Goal: Task Accomplishment & Management: Manage account settings

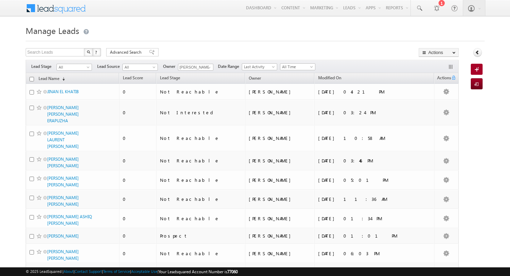
click at [32, 78] on input "checkbox" at bounding box center [31, 79] width 5 height 5
checkbox input "true"
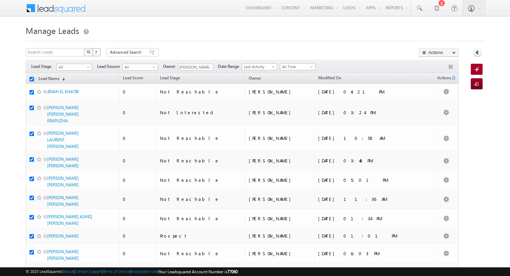
checkbox input "true"
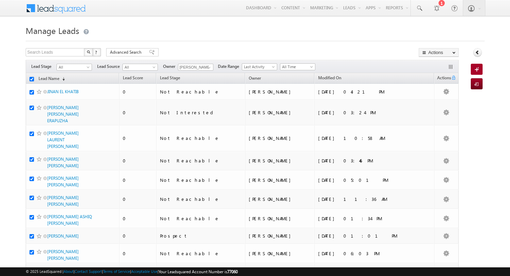
checkbox input "true"
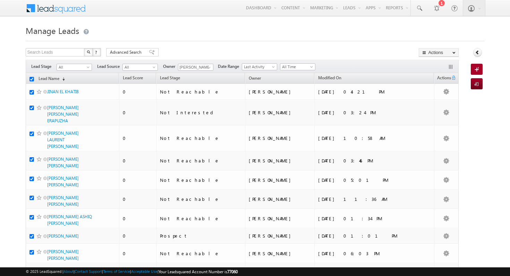
checkbox input "true"
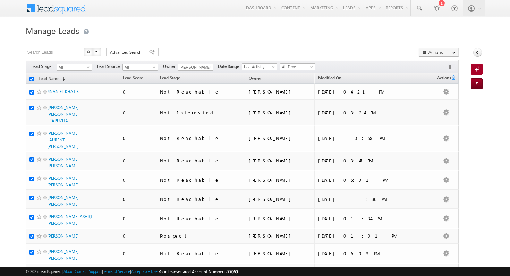
checkbox input "true"
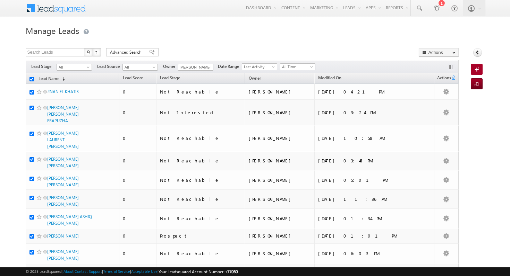
checkbox input "true"
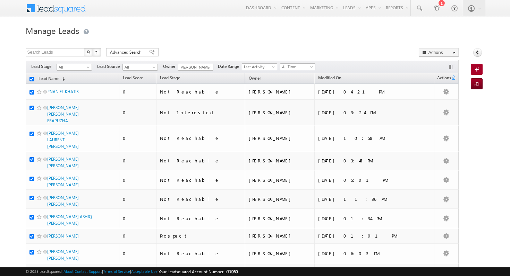
checkbox input "true"
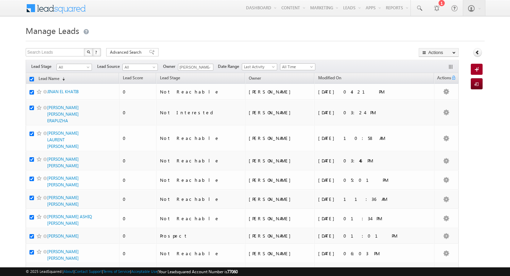
checkbox input "true"
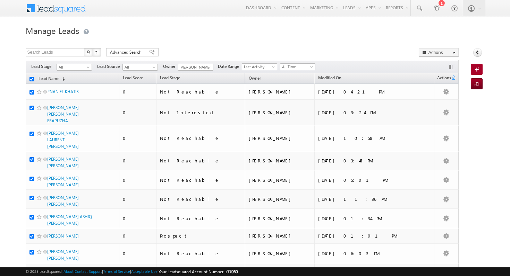
checkbox input "true"
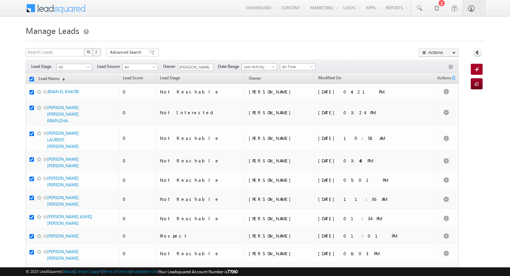
checkbox input "true"
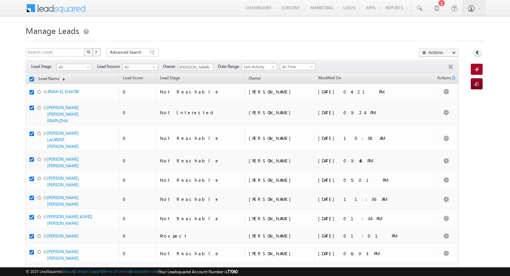
checkbox input "true"
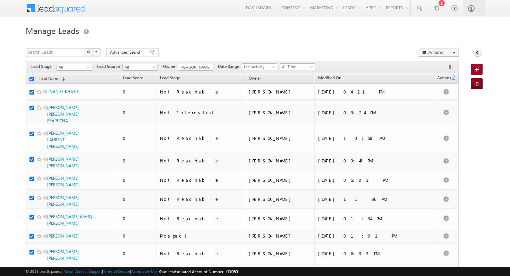
checkbox input "true"
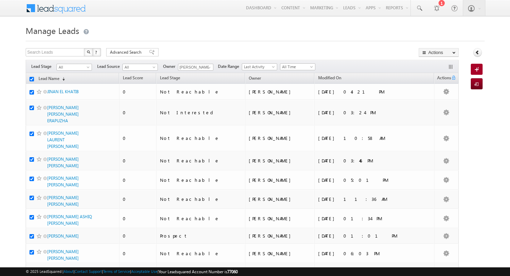
checkbox input "true"
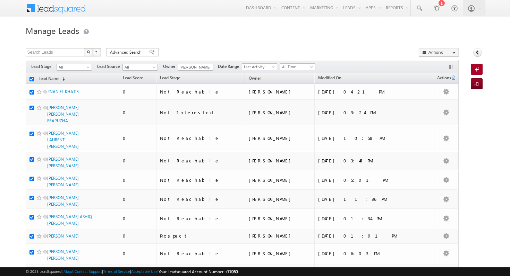
checkbox input "true"
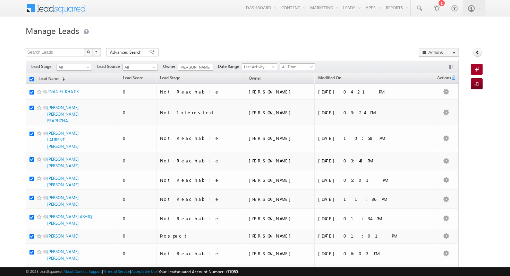
checkbox input "true"
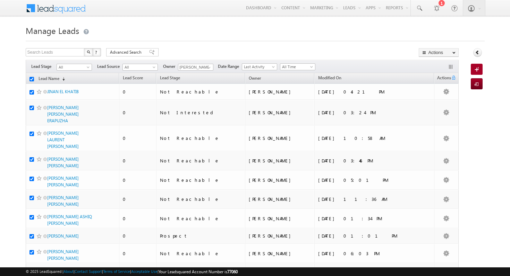
checkbox input "true"
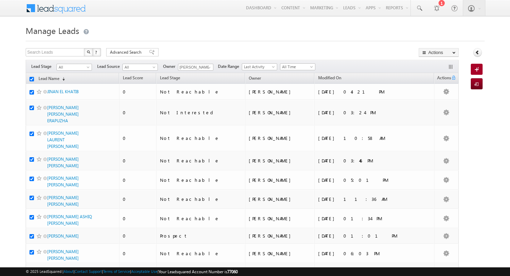
checkbox input "true"
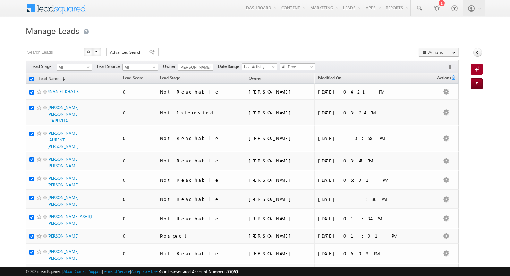
checkbox input "true"
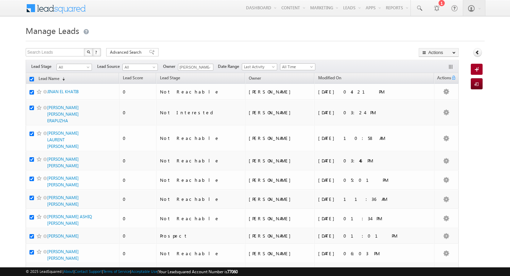
checkbox input "true"
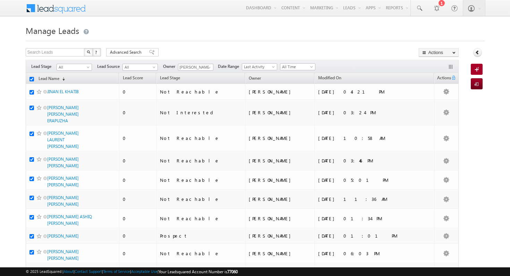
checkbox input "true"
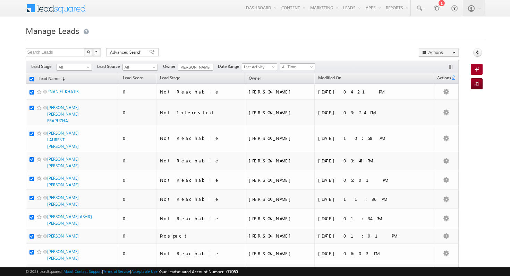
checkbox input "true"
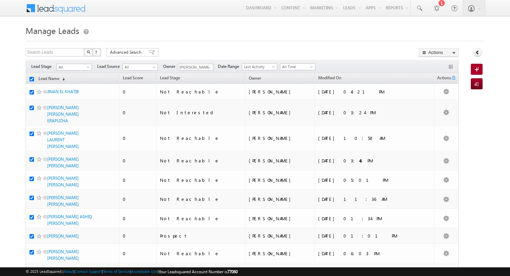
checkbox input "true"
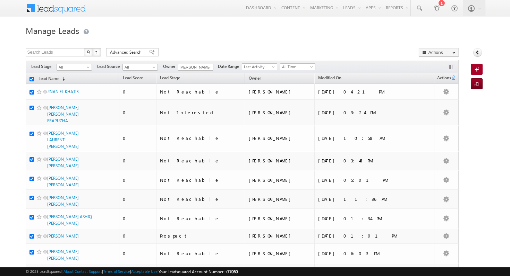
checkbox input "true"
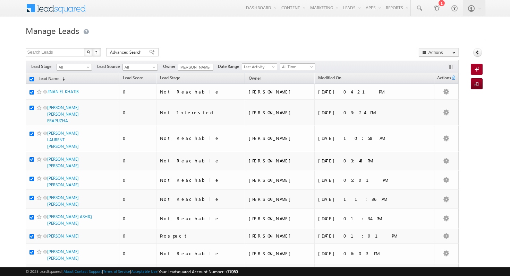
checkbox input "true"
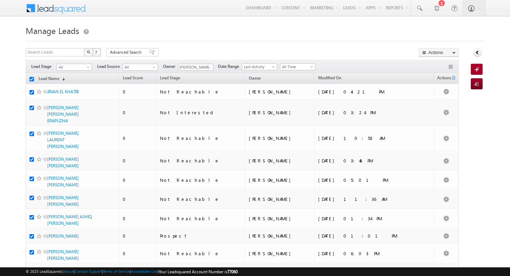
checkbox input "true"
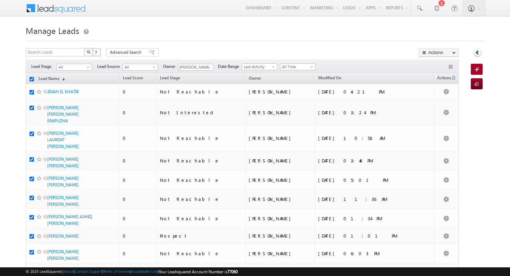
checkbox input "true"
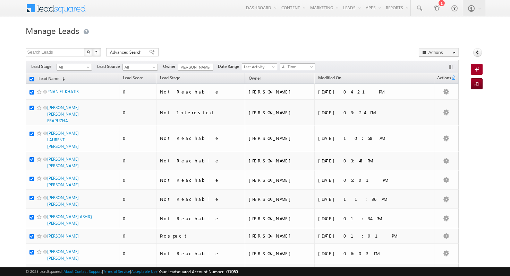
checkbox input "true"
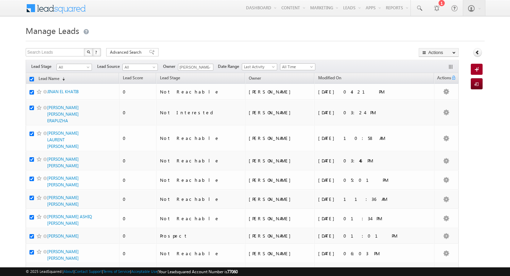
checkbox input "true"
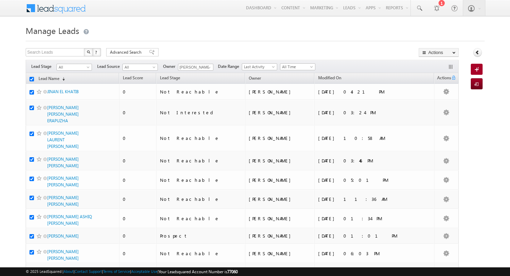
checkbox input "true"
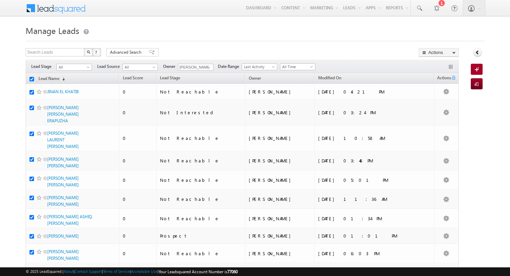
checkbox input "true"
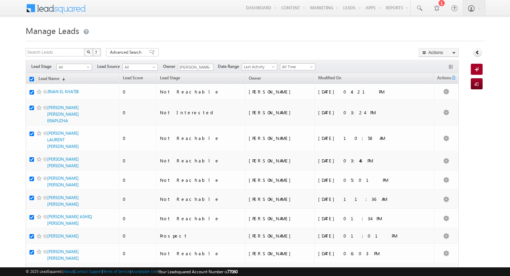
checkbox input "true"
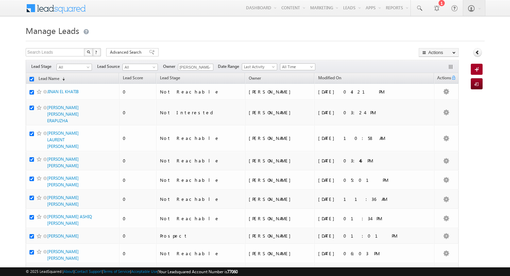
checkbox input "true"
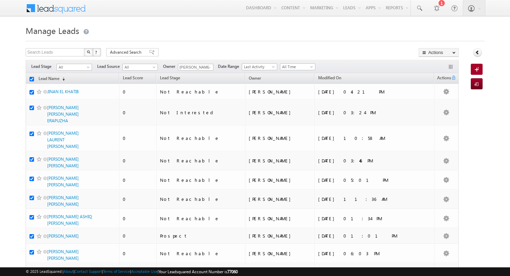
checkbox input "true"
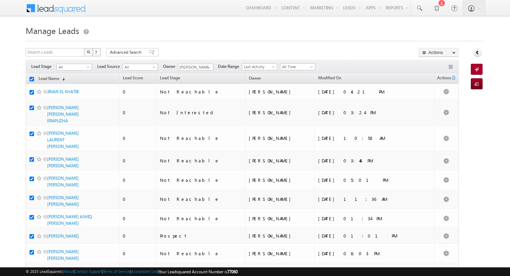
checkbox input "true"
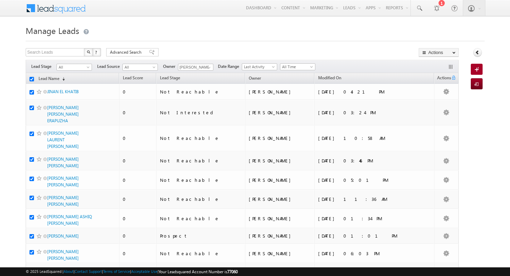
checkbox input "true"
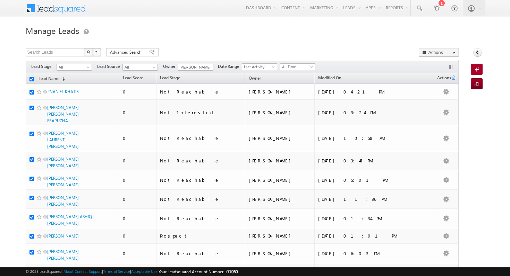
checkbox input "true"
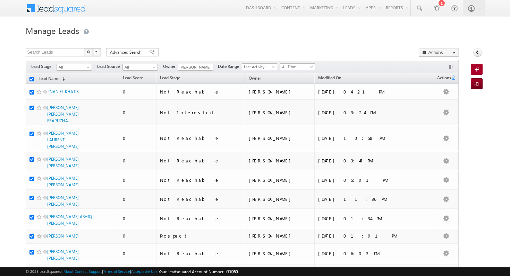
checkbox input "true"
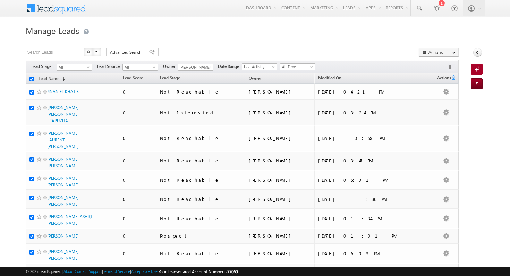
checkbox input "true"
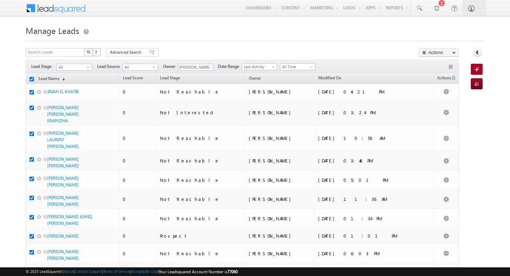
checkbox input "true"
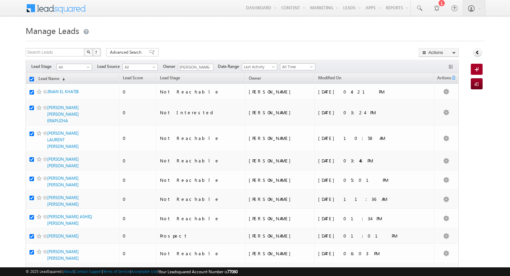
checkbox input "true"
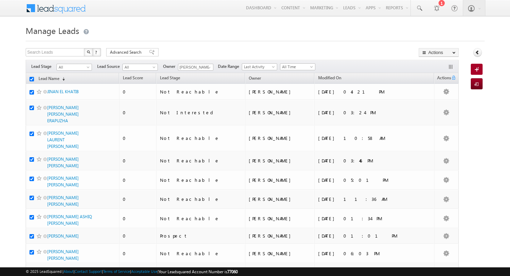
checkbox input "true"
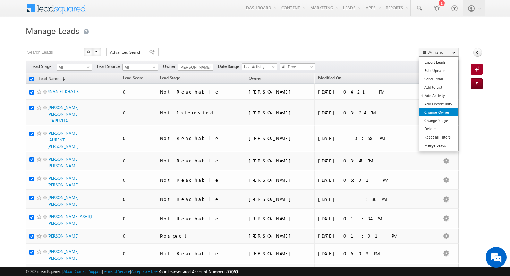
click at [452, 114] on link "Change Owner" at bounding box center [438, 112] width 39 height 8
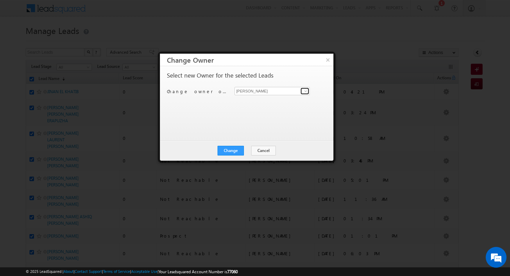
click at [305, 91] on span at bounding box center [306, 91] width 6 height 6
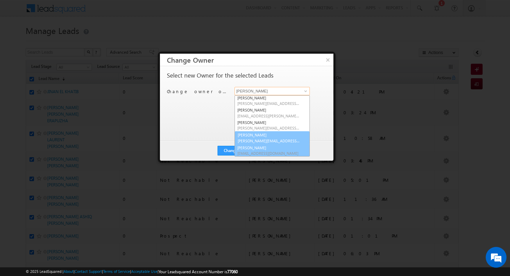
scroll to position [1, 0]
click at [280, 138] on span "[PERSON_NAME][EMAIL_ADDRESS][PERSON_NAME][DOMAIN_NAME]" at bounding box center [268, 140] width 62 height 5
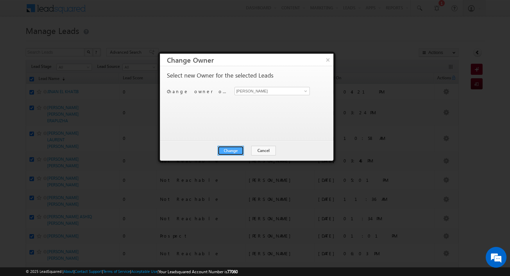
click at [233, 149] on button "Change" at bounding box center [230, 151] width 26 height 10
click at [330, 61] on button "×" at bounding box center [327, 60] width 11 height 12
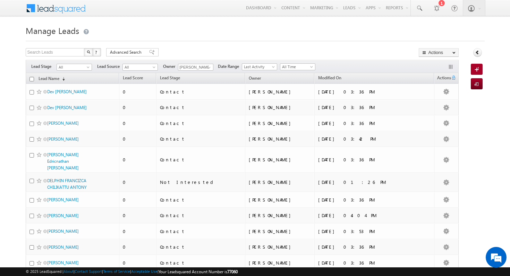
click at [32, 80] on input "checkbox" at bounding box center [31, 79] width 5 height 5
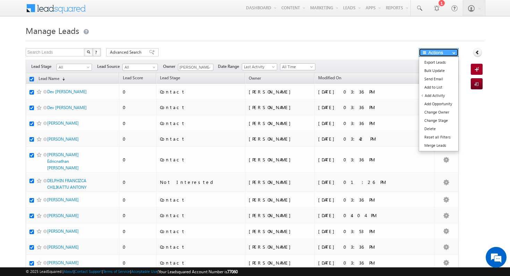
click at [444, 49] on button "Actions" at bounding box center [438, 52] width 40 height 9
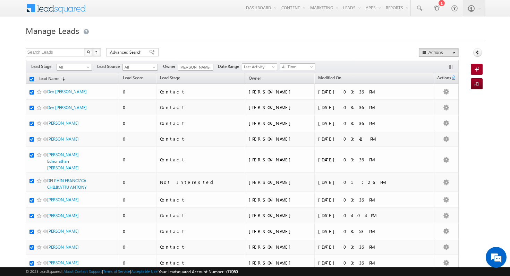
click at [266, 50] on div "Search Leads X ? 206 results found Advanced Search Advanced Search Advanced sea…" at bounding box center [242, 53] width 433 height 10
click at [207, 66] on span at bounding box center [209, 68] width 6 height 6
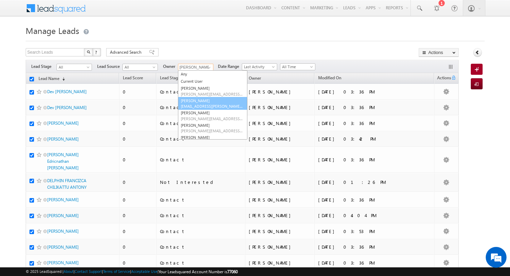
click at [206, 103] on link "[PERSON_NAME] [PERSON_NAME][EMAIL_ADDRESS][PERSON_NAME][DOMAIN_NAME]" at bounding box center [212, 103] width 69 height 13
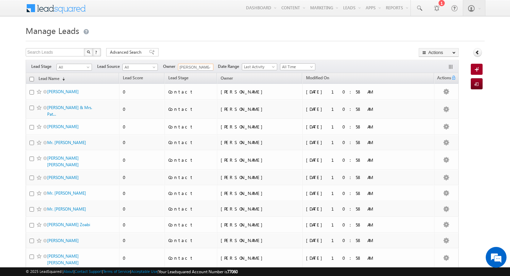
click at [30, 77] on th "Lead Name (sorted descending)" at bounding box center [73, 78] width 94 height 11
click at [33, 79] on input "checkbox" at bounding box center [31, 79] width 5 height 5
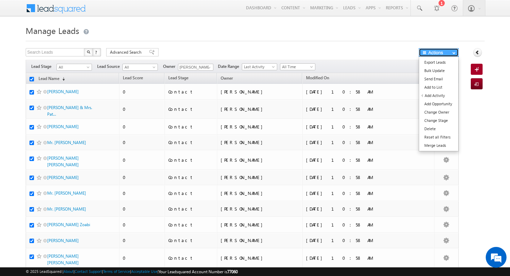
click at [448, 49] on button "Actions" at bounding box center [438, 52] width 40 height 9
click at [453, 114] on link "Change Owner" at bounding box center [438, 112] width 39 height 8
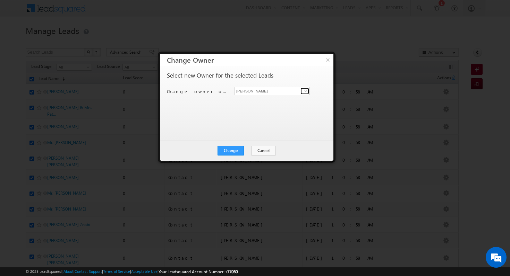
click at [301, 91] on link at bounding box center [304, 91] width 9 height 7
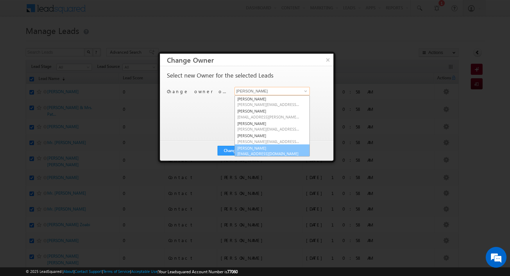
scroll to position [1, 0]
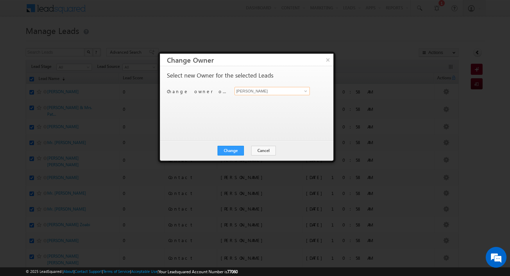
click at [277, 89] on input "[PERSON_NAME]" at bounding box center [271, 91] width 75 height 8
drag, startPoint x: 305, startPoint y: 90, endPoint x: 305, endPoint y: 86, distance: 4.5
click at [305, 90] on span at bounding box center [306, 91] width 6 height 6
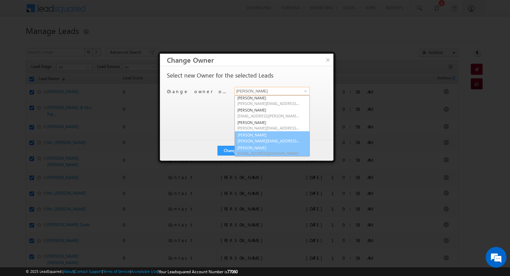
scroll to position [1, 0]
click at [268, 139] on span "[PERSON_NAME][EMAIL_ADDRESS][PERSON_NAME][DOMAIN_NAME]" at bounding box center [268, 140] width 62 height 5
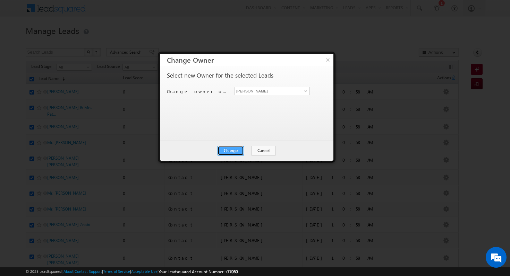
click at [238, 153] on button "Change" at bounding box center [230, 151] width 26 height 10
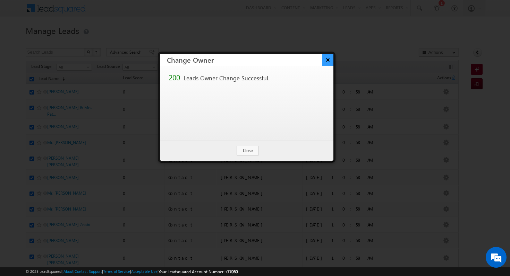
click at [329, 54] on button "×" at bounding box center [327, 60] width 11 height 12
